Goal: Transaction & Acquisition: Book appointment/travel/reservation

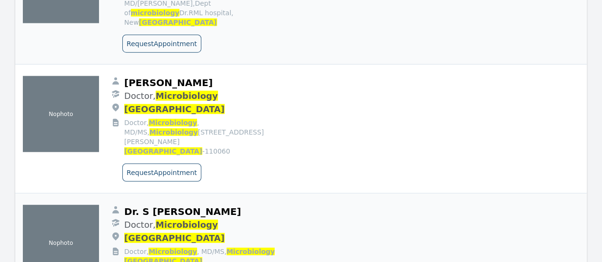
scroll to position [2986, 0]
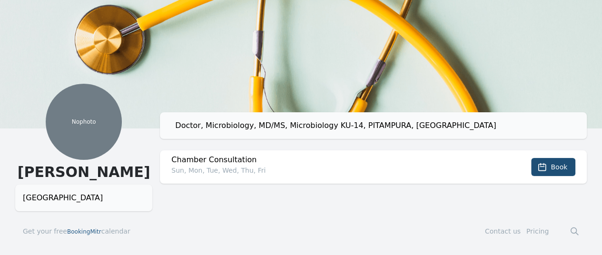
scroll to position [151, 7]
click at [538, 162] on icon at bounding box center [543, 167] width 10 height 10
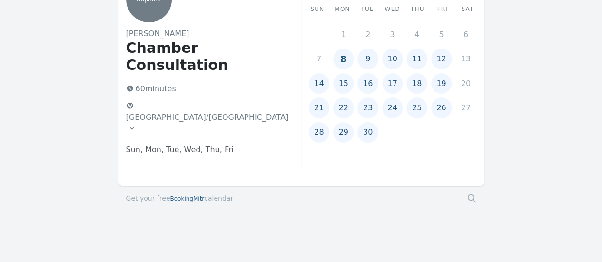
scroll to position [227, 0]
click at [354, 122] on button "29" at bounding box center [343, 132] width 20 height 20
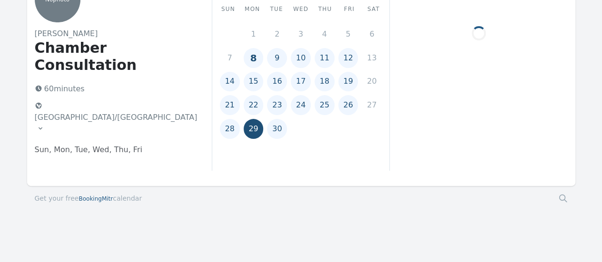
scroll to position [223, 0]
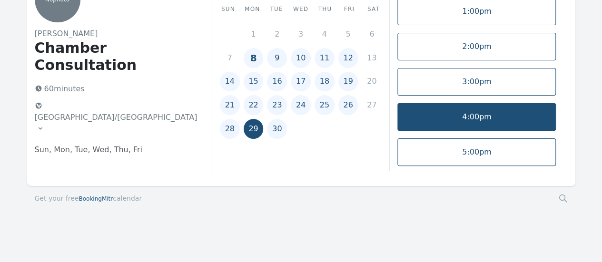
click at [451, 103] on link "4:00pm" at bounding box center [477, 117] width 159 height 28
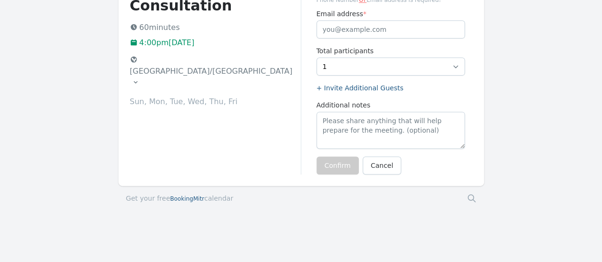
scroll to position [331, 0]
